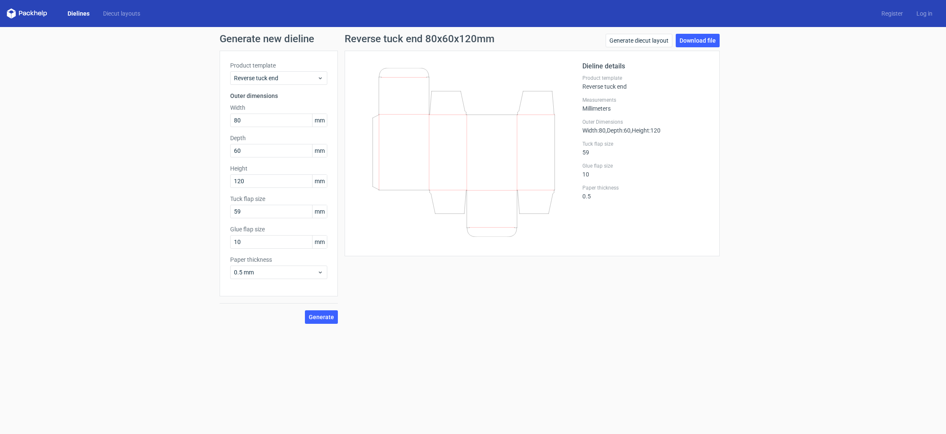
click at [74, 13] on link "Dielines" at bounding box center [78, 13] width 35 height 8
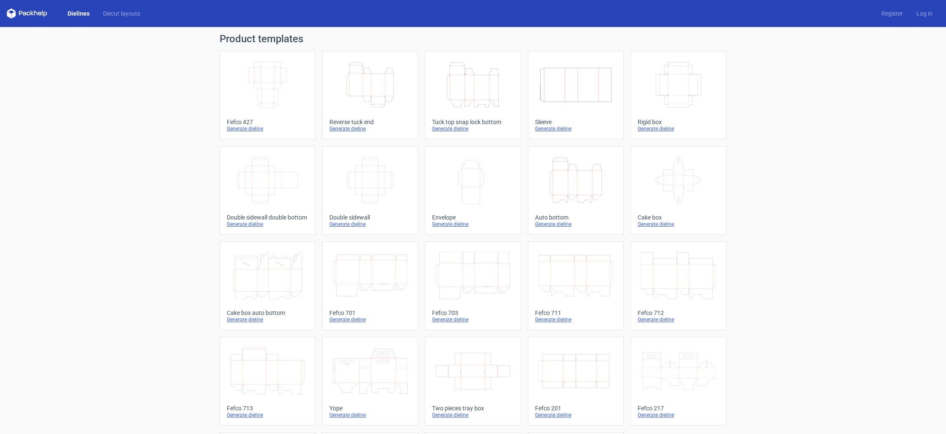
scroll to position [31, 0]
click at [566, 130] on div "Generate dieline" at bounding box center [576, 128] width 82 height 7
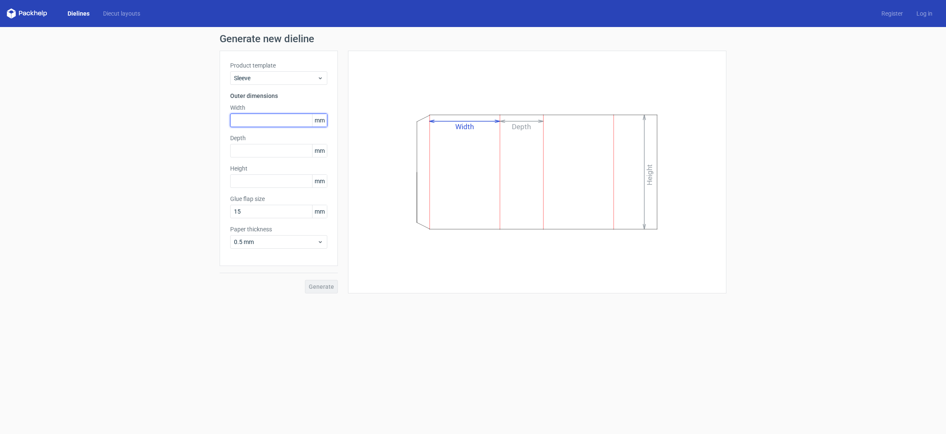
click at [247, 122] on input "text" at bounding box center [278, 121] width 97 height 14
type input "55"
click at [246, 147] on input "text" at bounding box center [278, 151] width 97 height 14
type input "18"
